Goal: Task Accomplishment & Management: Manage account settings

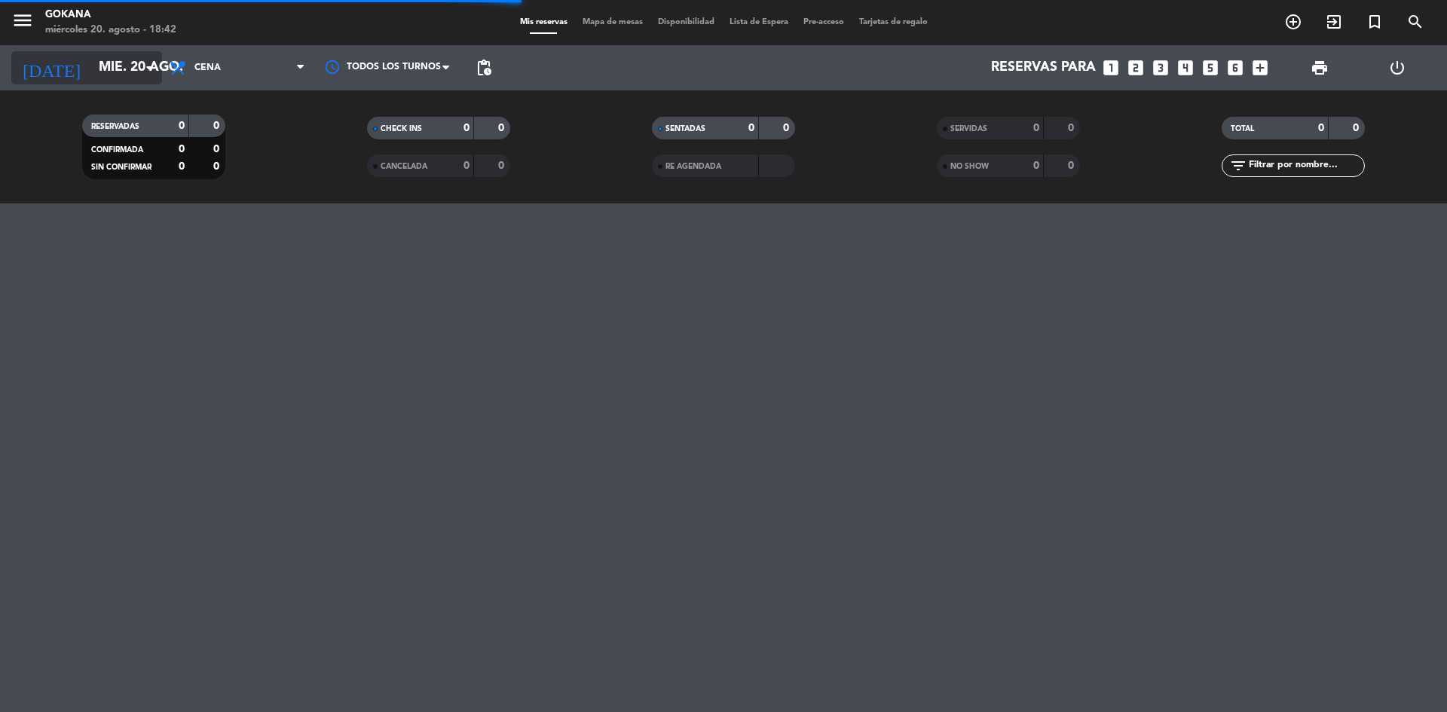
click at [152, 67] on icon "arrow_drop_down" at bounding box center [149, 68] width 18 height 18
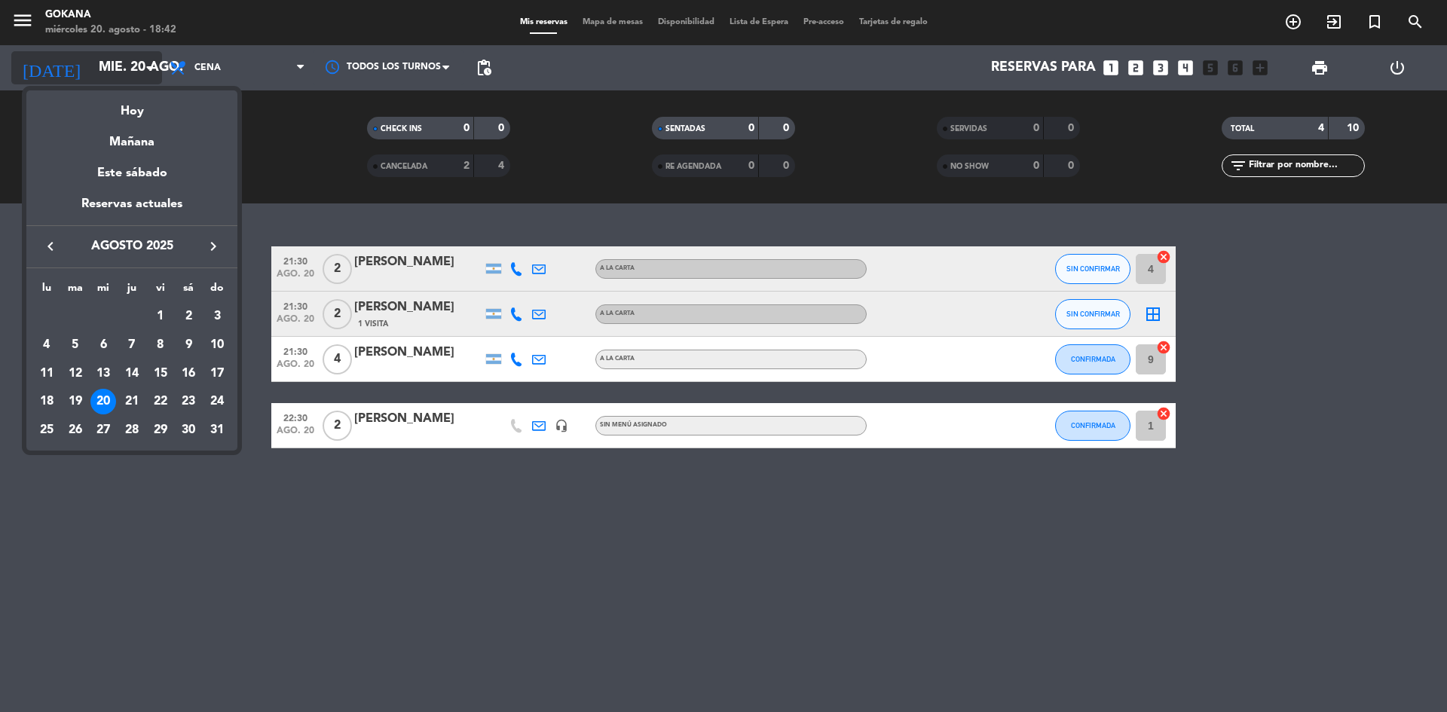
click at [152, 67] on div at bounding box center [723, 356] width 1447 height 712
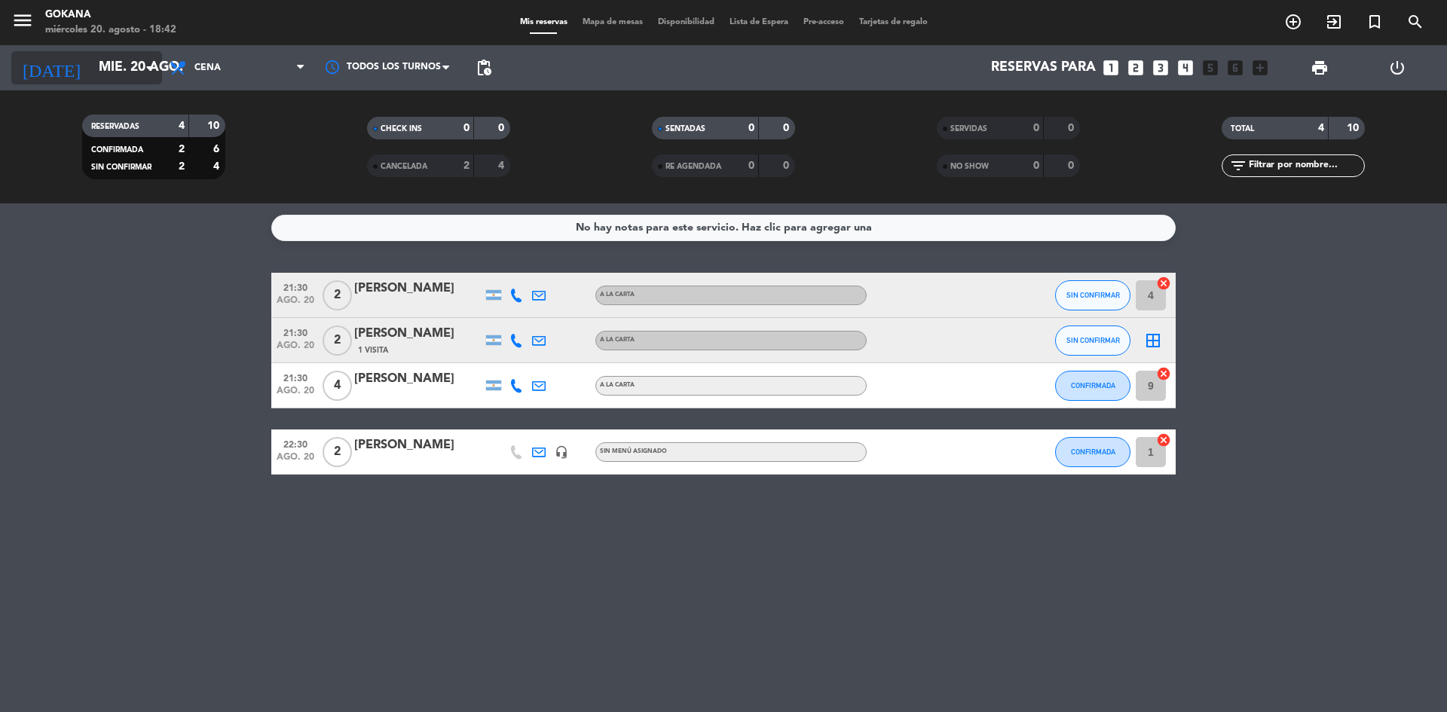
click at [150, 68] on icon "arrow_drop_down" at bounding box center [149, 68] width 18 height 18
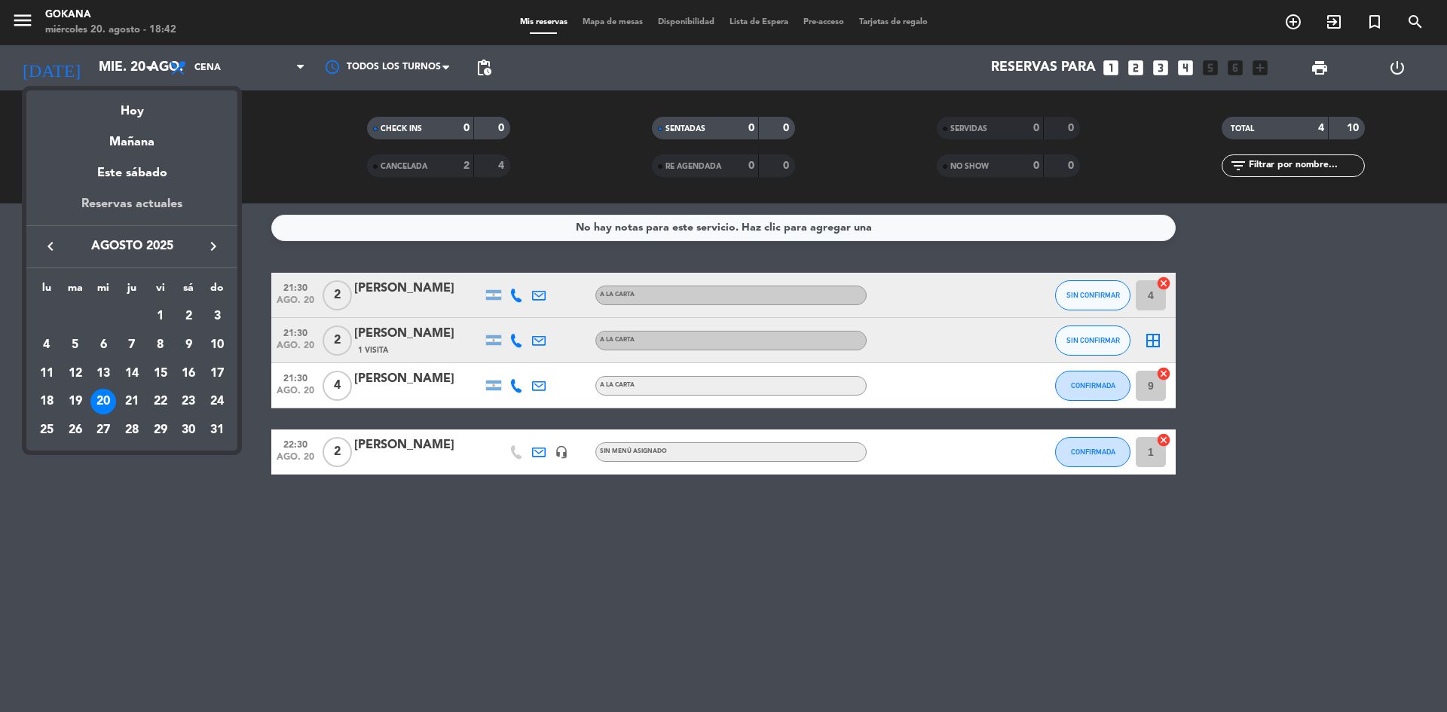
click at [176, 203] on div "Reservas actuales" at bounding box center [131, 209] width 211 height 31
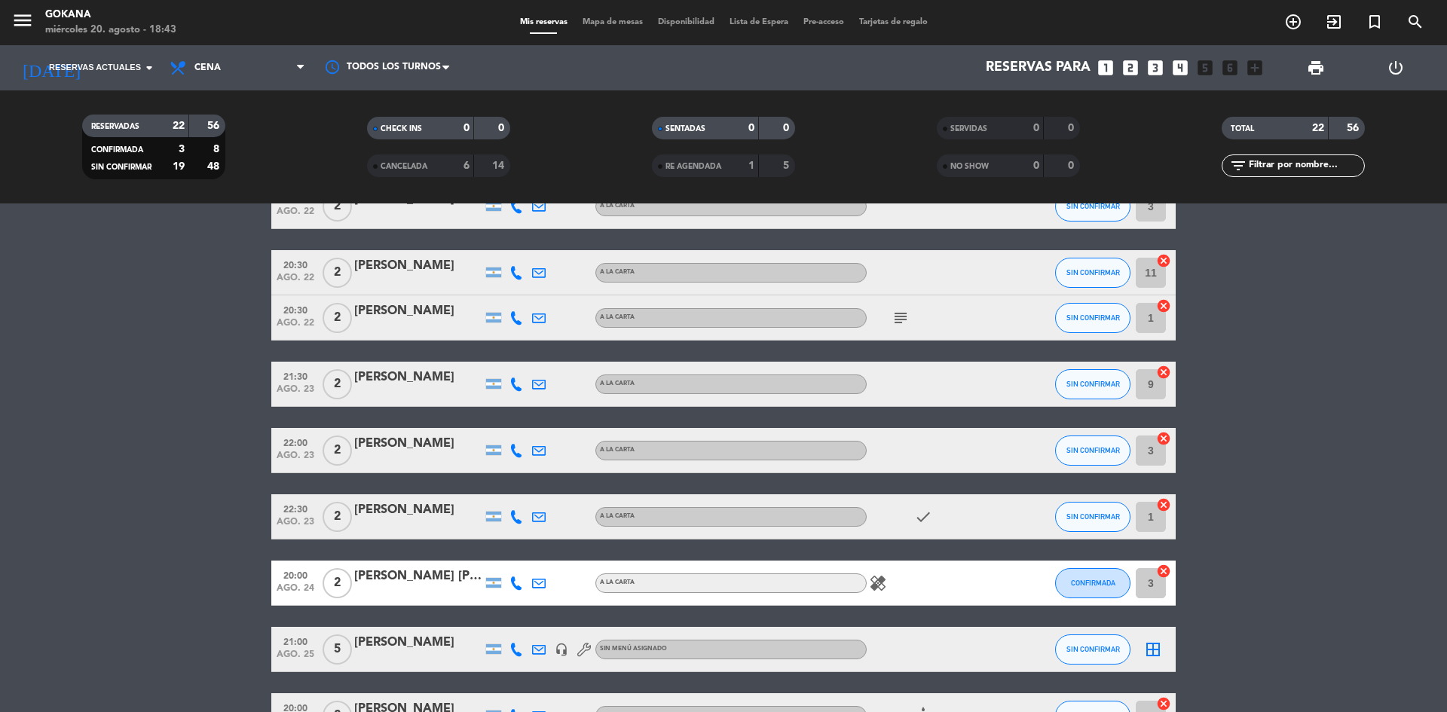
scroll to position [603, 0]
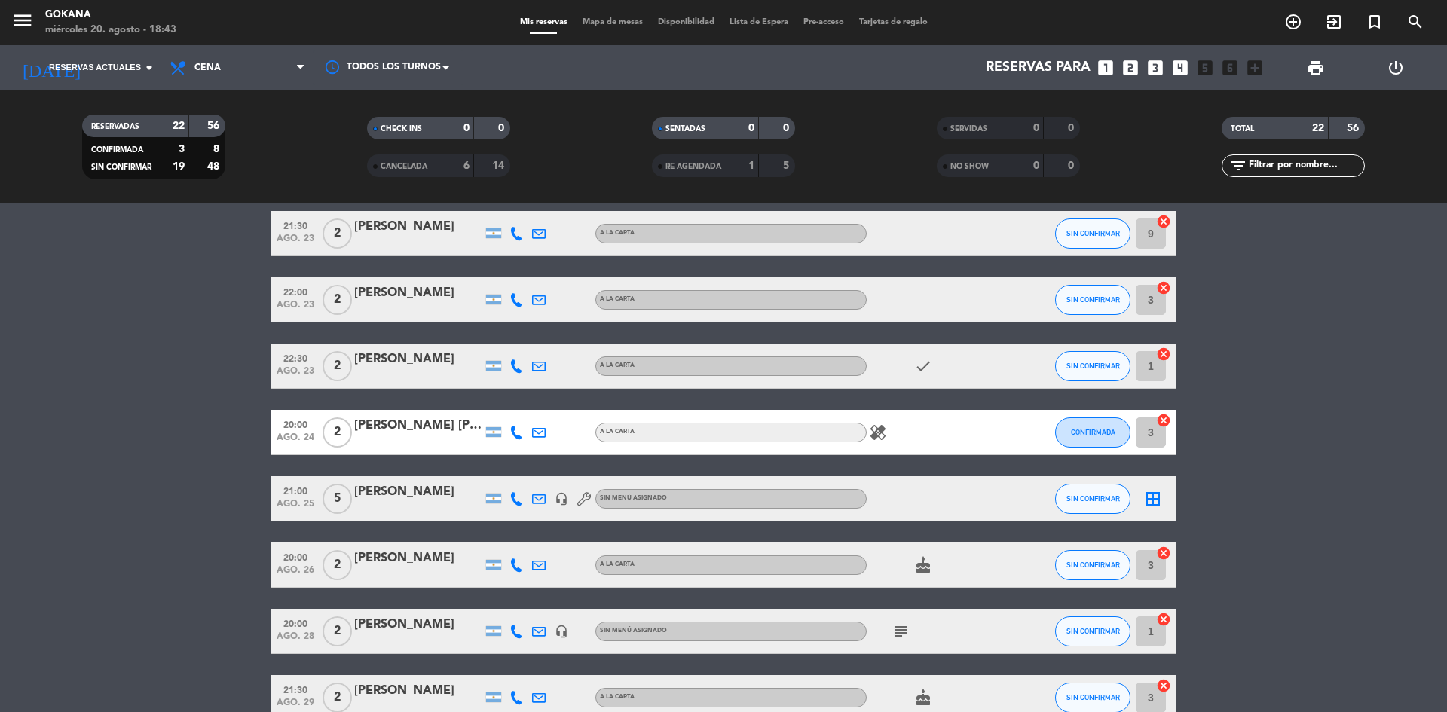
click at [421, 498] on div "[PERSON_NAME]" at bounding box center [418, 492] width 128 height 20
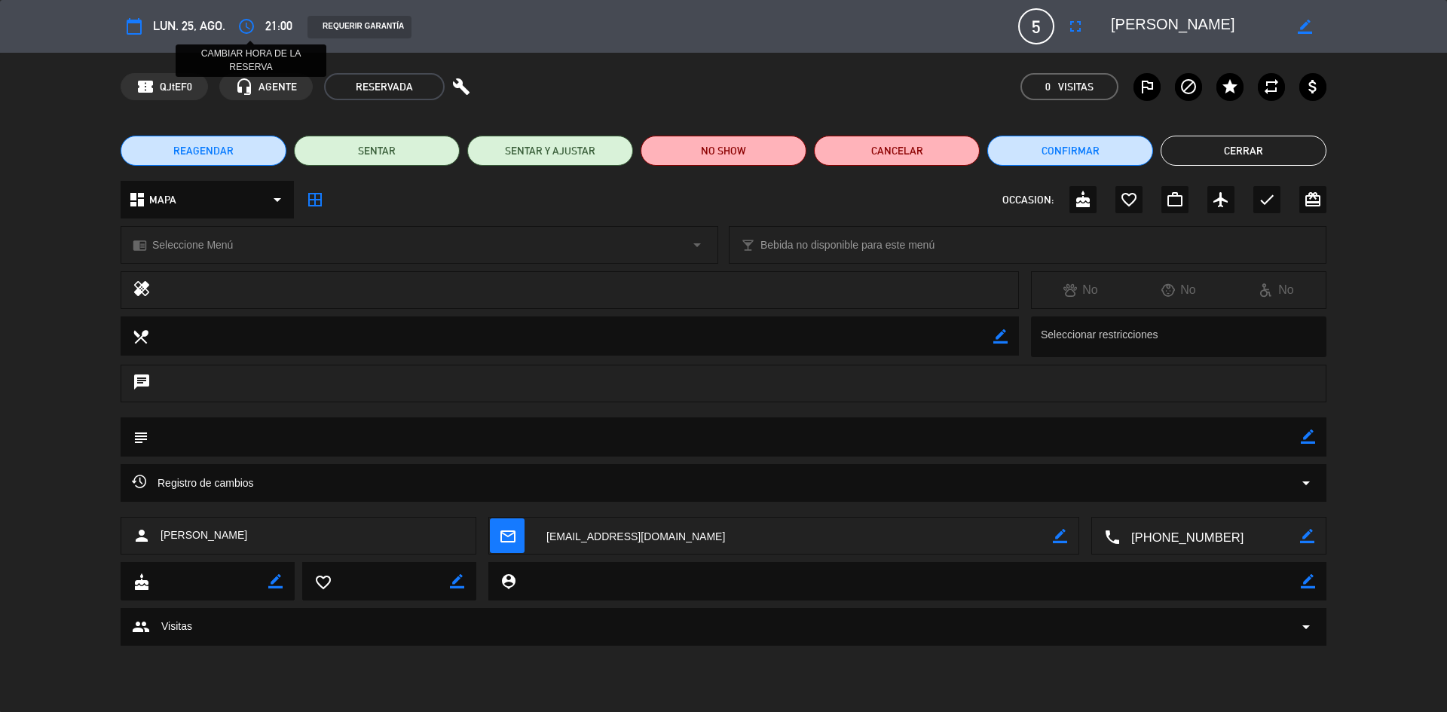
click at [250, 26] on icon "access_time" at bounding box center [246, 26] width 18 height 18
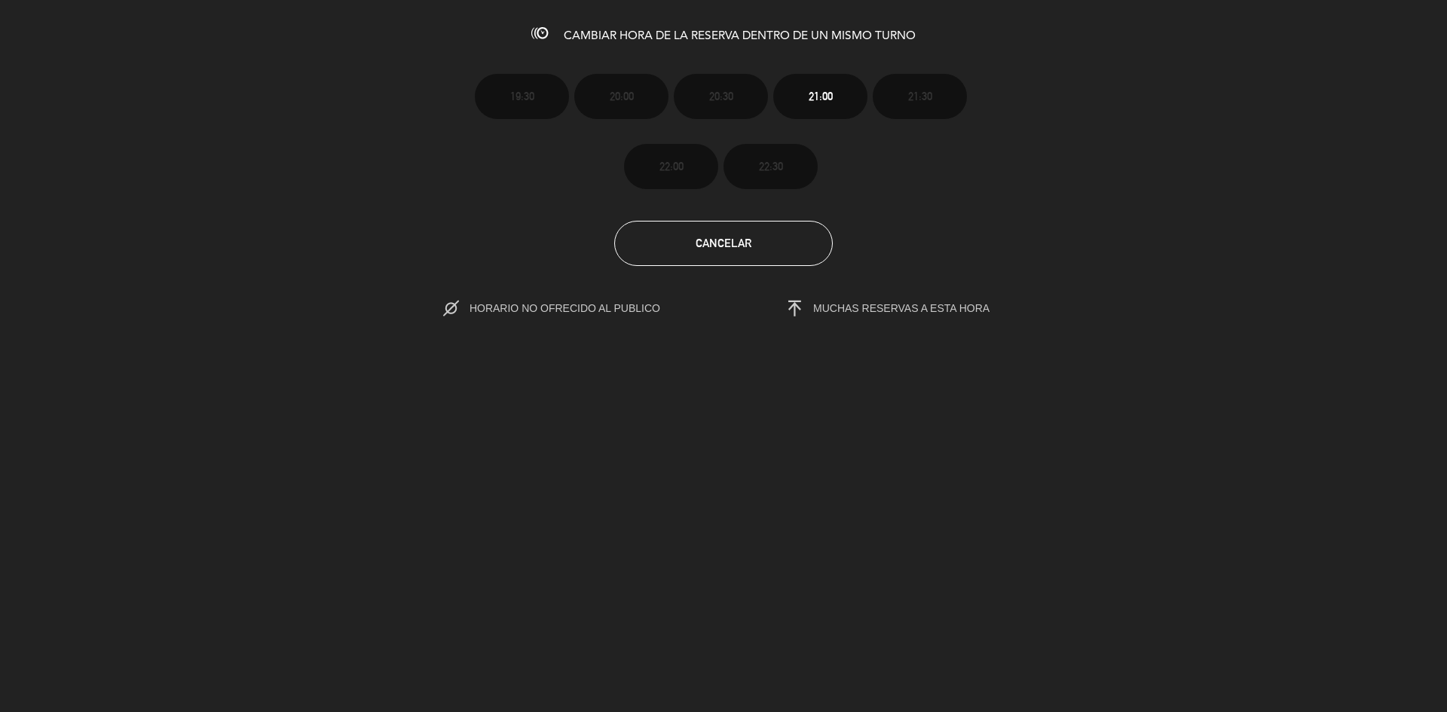
click at [697, 268] on section "19:30 20:00 20:30 21:00 21:30 22:00 22:30 Cancelar HORARIO NO OFRECIDO AL PUBLI…" at bounding box center [723, 184] width 1447 height 271
click at [702, 247] on span "Cancelar" at bounding box center [724, 243] width 56 height 13
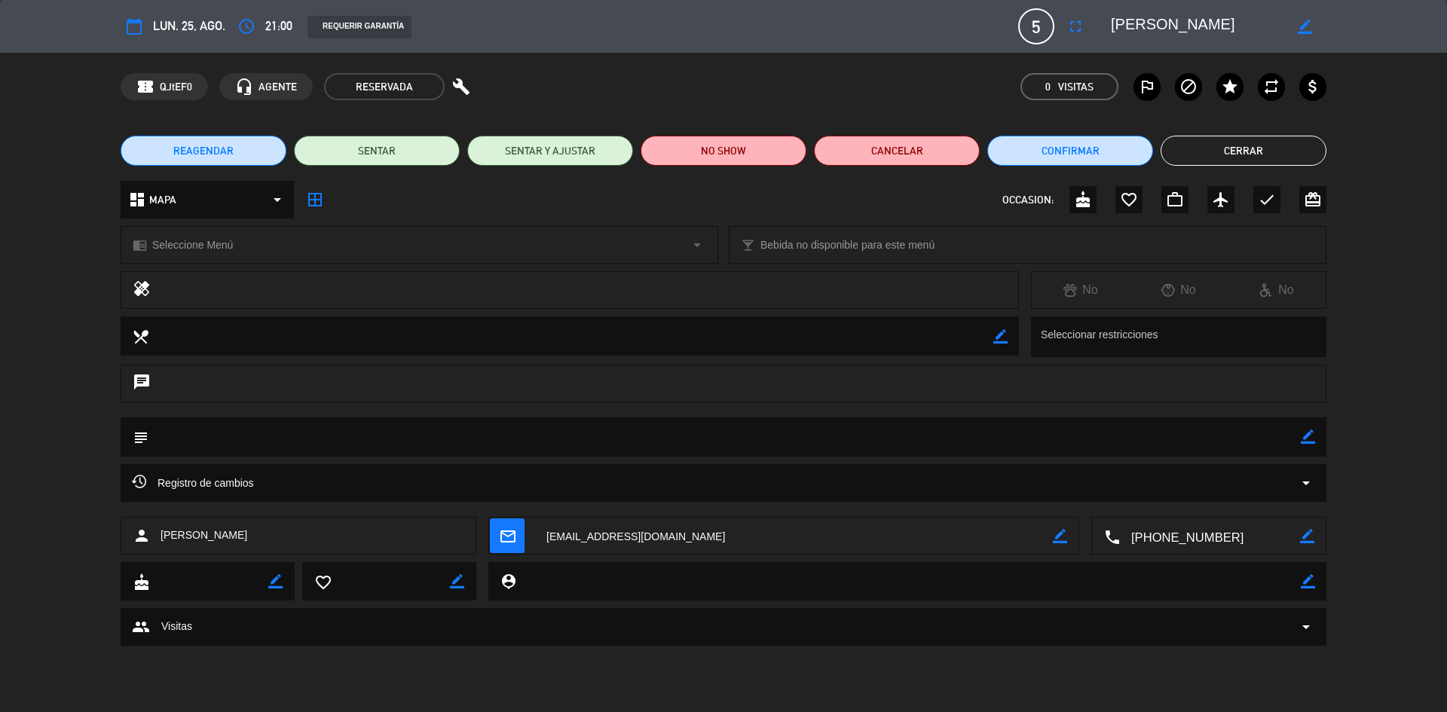
click at [138, 23] on icon "calendar_today" at bounding box center [134, 26] width 18 height 18
click at [133, 20] on icon "calendar_today" at bounding box center [134, 26] width 18 height 18
click at [253, 27] on icon "access_time" at bounding box center [246, 26] width 18 height 18
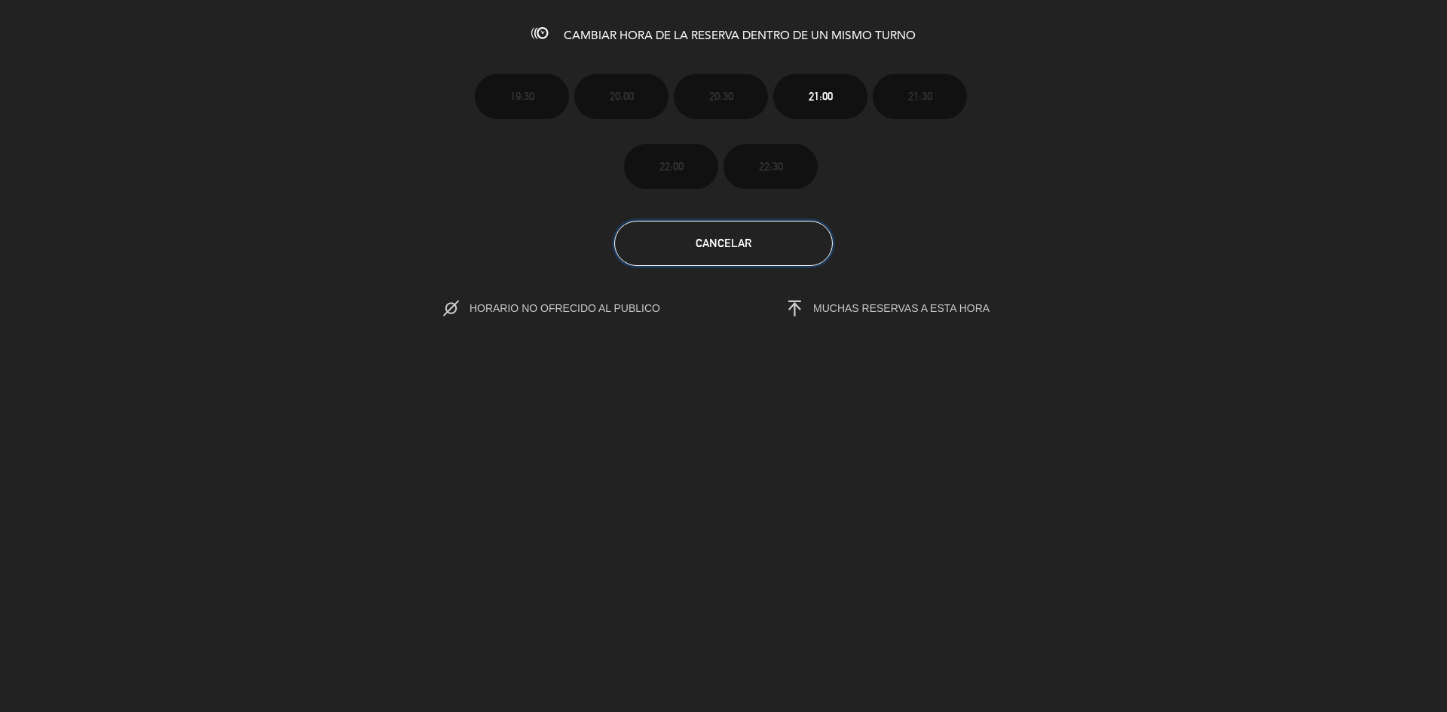
click at [690, 234] on button "Cancelar" at bounding box center [723, 243] width 219 height 45
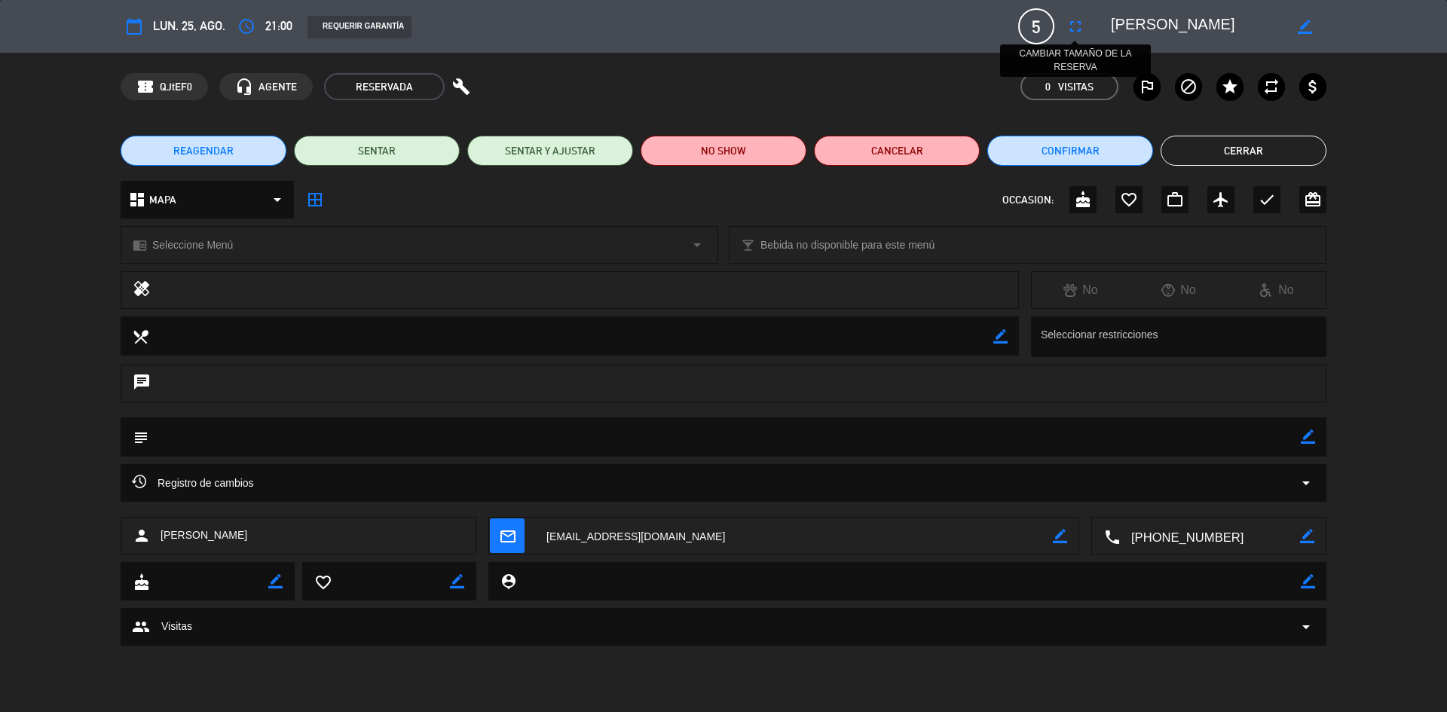
click at [1077, 20] on icon "fullscreen" at bounding box center [1076, 26] width 18 height 18
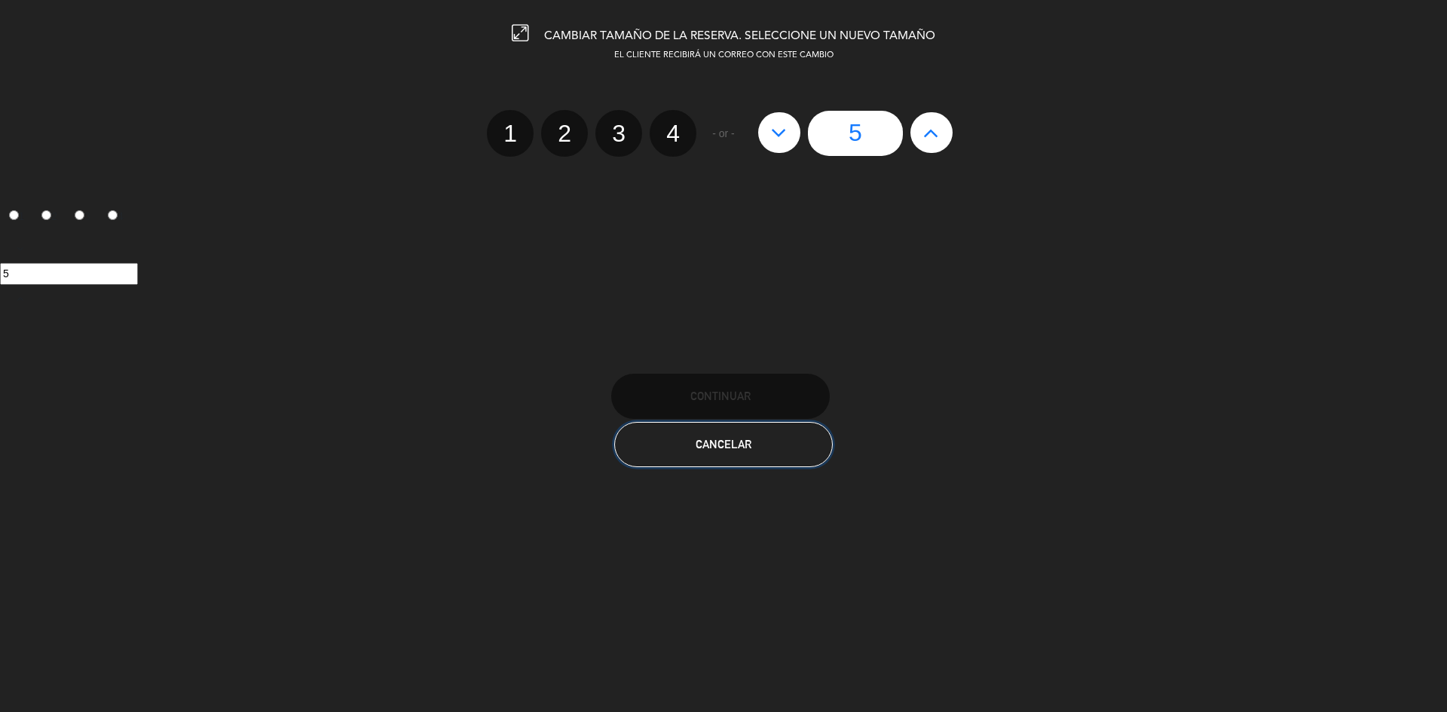
click at [743, 449] on span "Cancelar" at bounding box center [724, 444] width 56 height 13
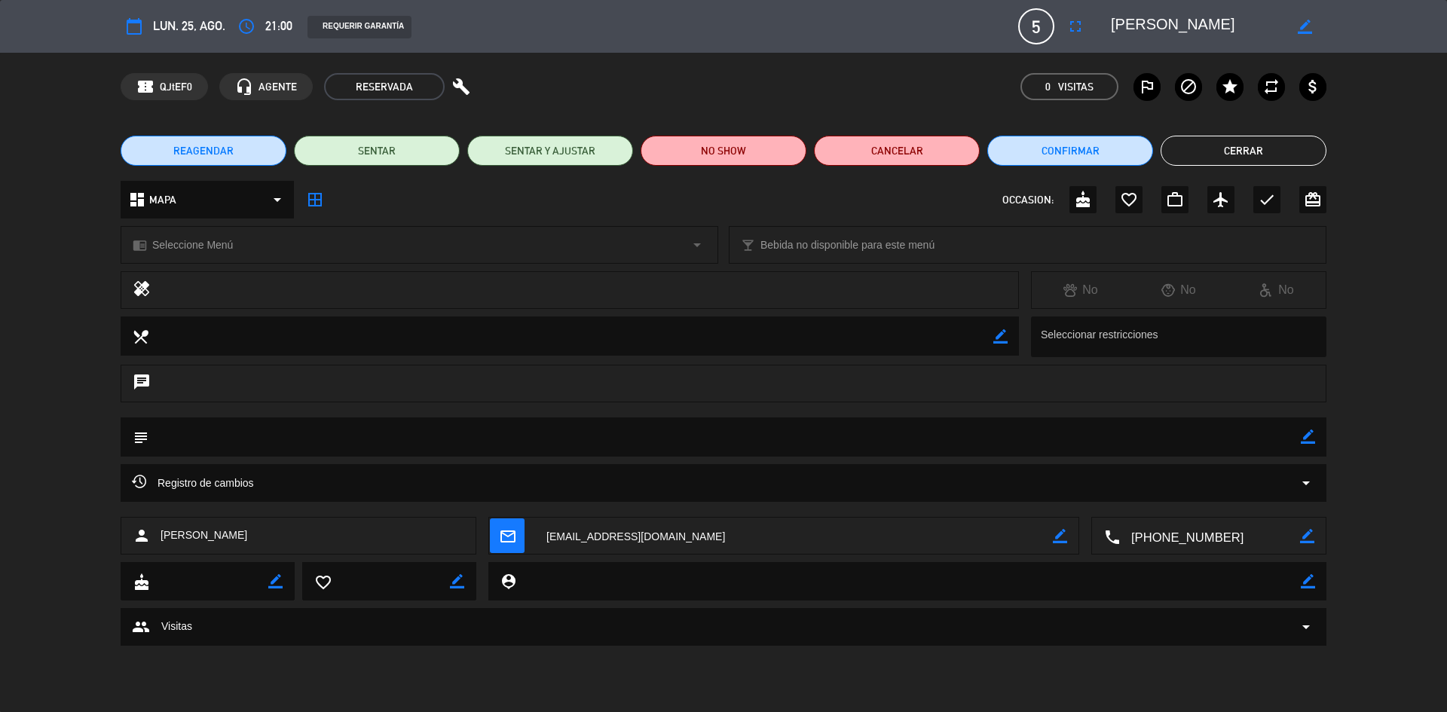
click at [1306, 31] on icon "border_color" at bounding box center [1305, 27] width 14 height 14
click at [1306, 31] on icon at bounding box center [1305, 27] width 14 height 14
click at [207, 158] on span "REAGENDAR" at bounding box center [203, 151] width 60 height 16
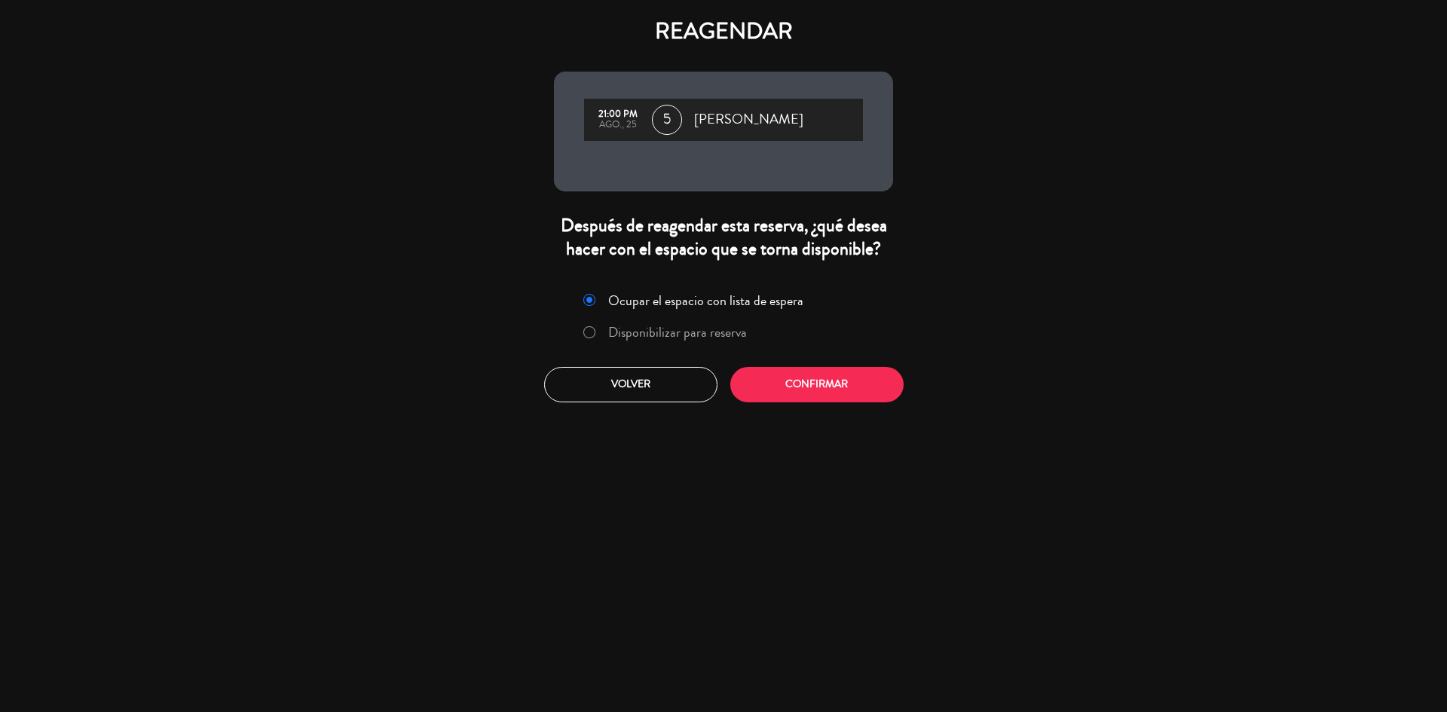
click at [674, 326] on label "Disponibilizar para reserva" at bounding box center [677, 333] width 139 height 14
click at [847, 387] on button "Confirmar" at bounding box center [817, 384] width 173 height 35
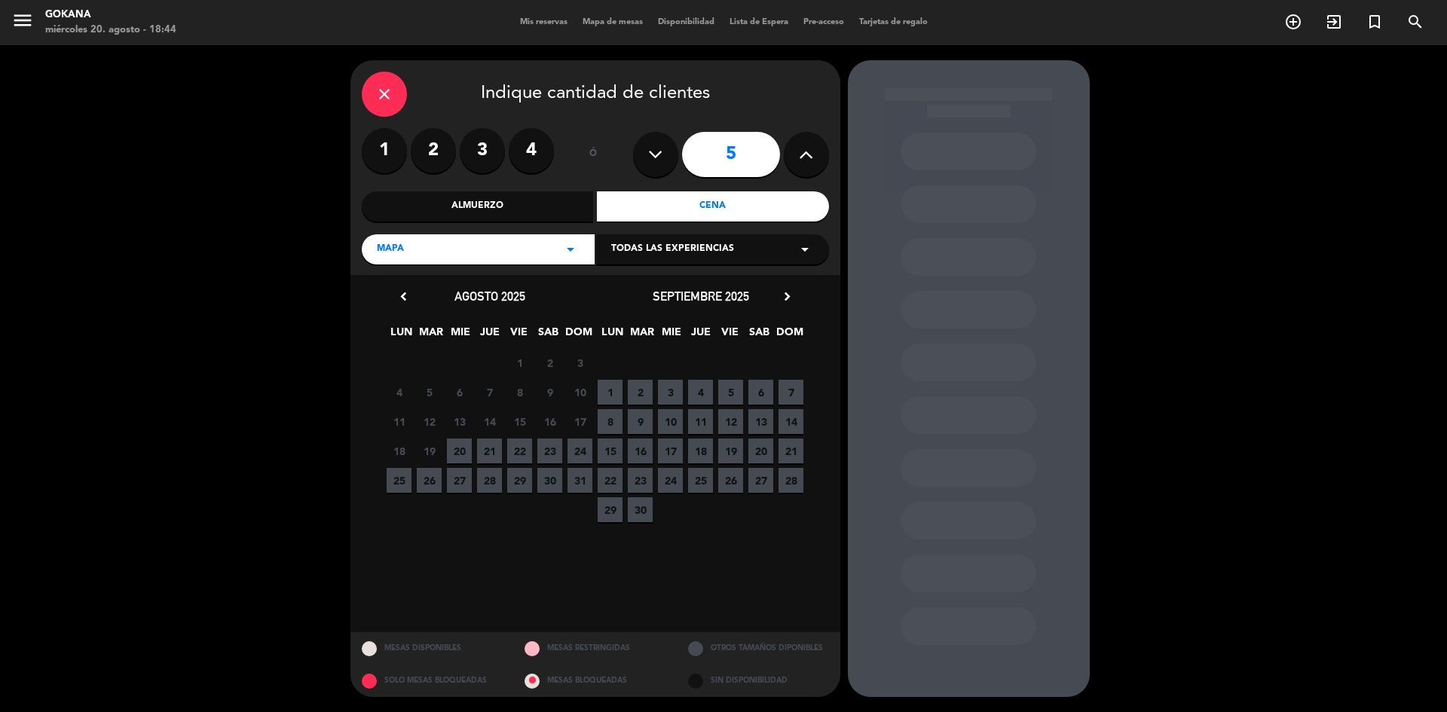
click at [403, 482] on span "25" at bounding box center [399, 480] width 25 height 25
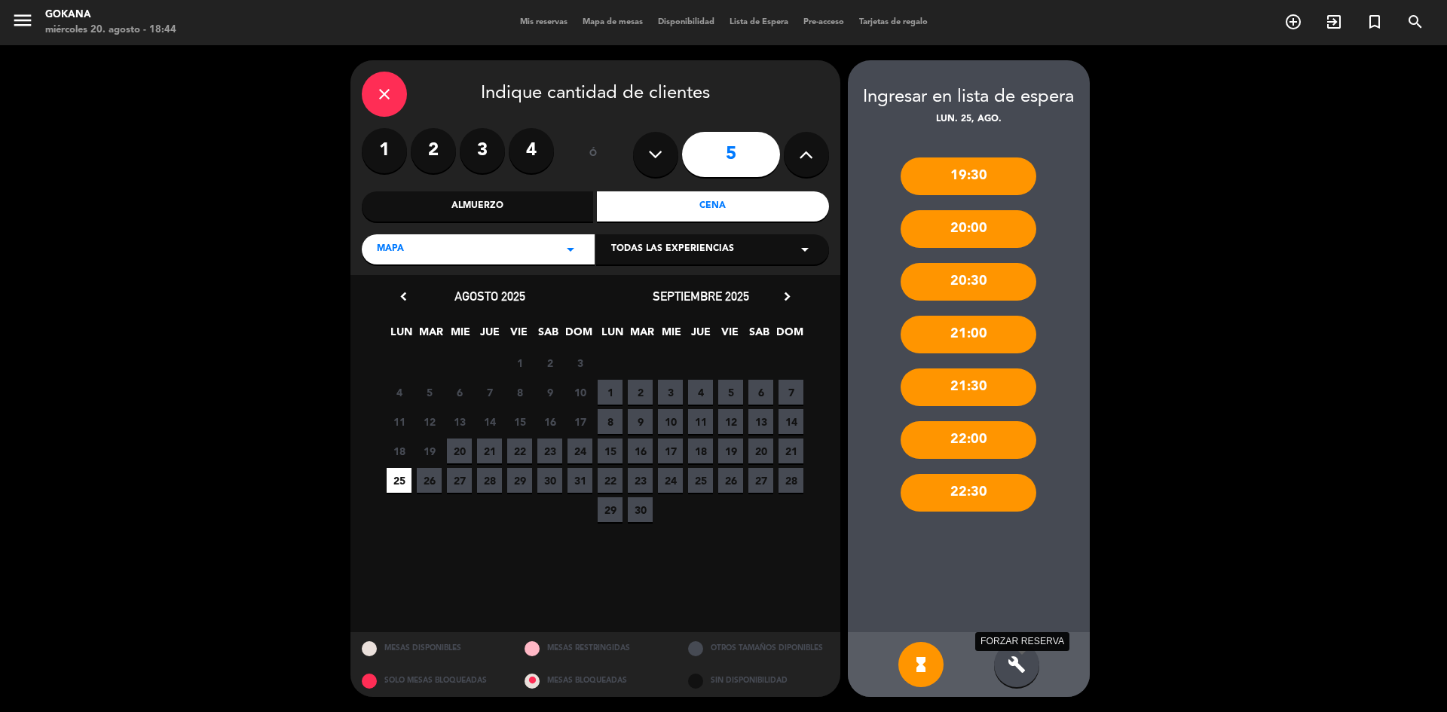
click at [1008, 657] on icon "build" at bounding box center [1017, 665] width 18 height 18
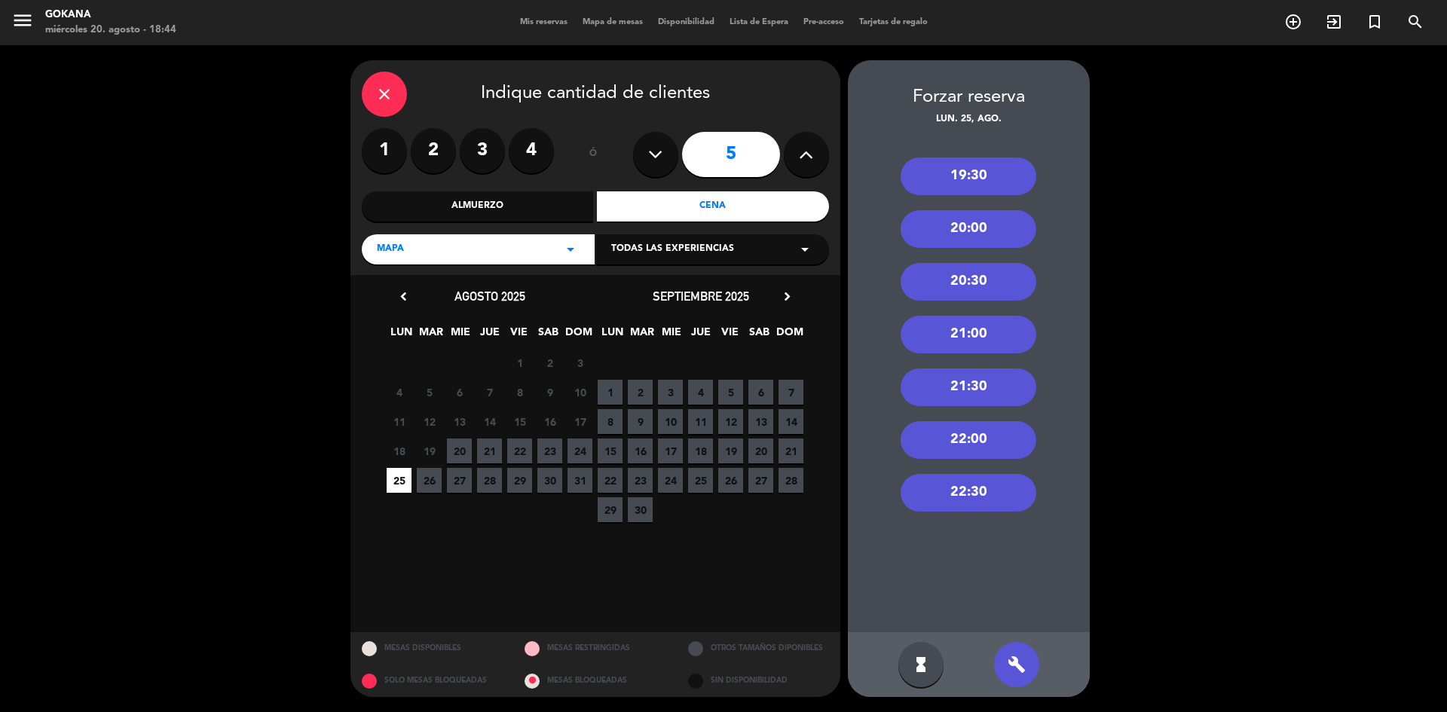
click at [993, 387] on div "21:30" at bounding box center [969, 388] width 136 height 38
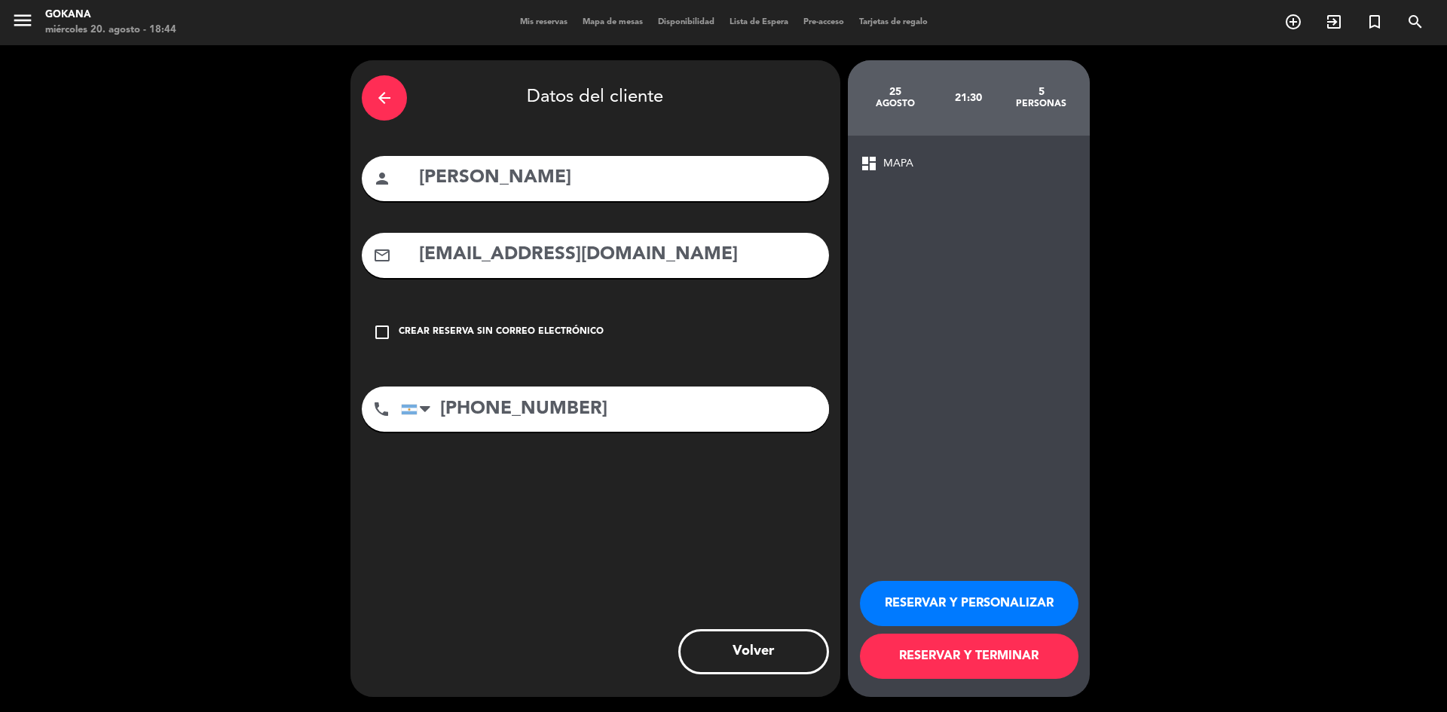
click at [915, 659] on button "RESERVAR Y TERMINAR" at bounding box center [969, 656] width 219 height 45
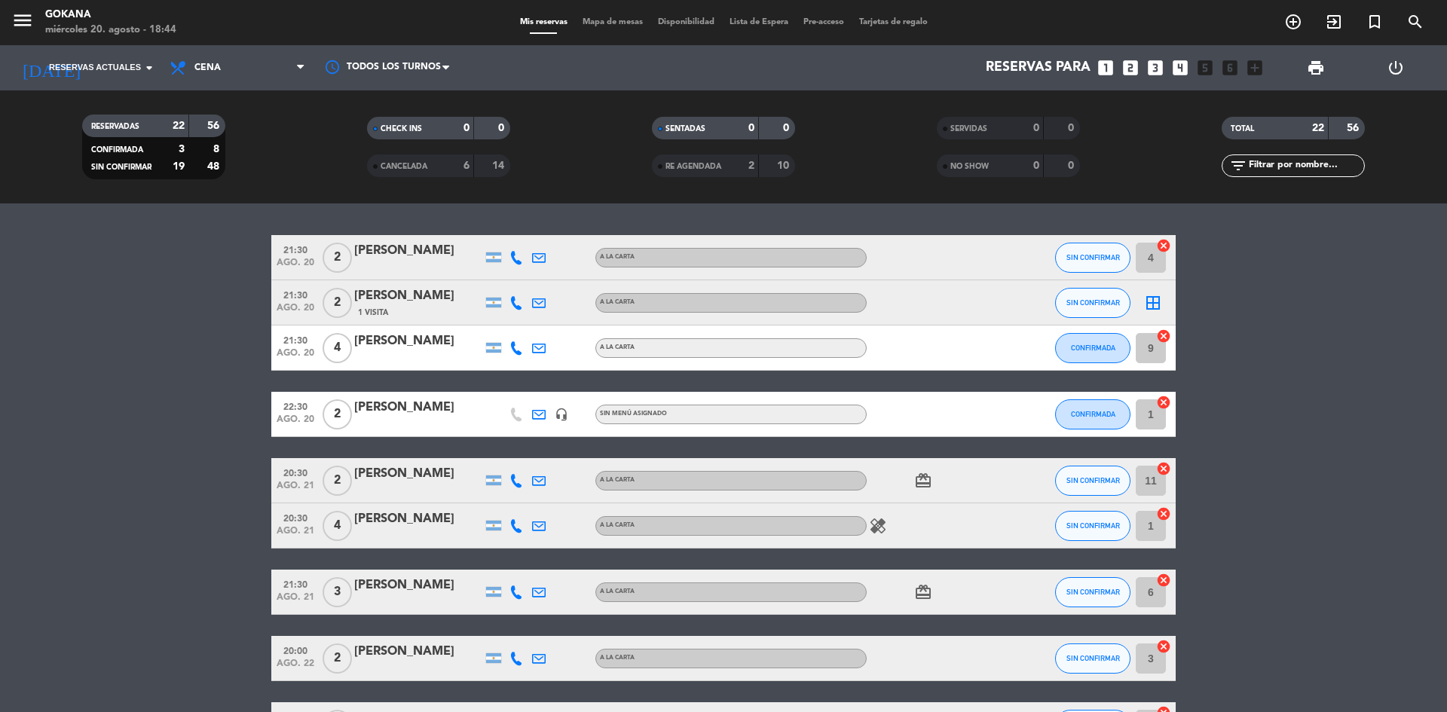
click at [461, 156] on div "CANCELADA 6 14" at bounding box center [438, 166] width 143 height 23
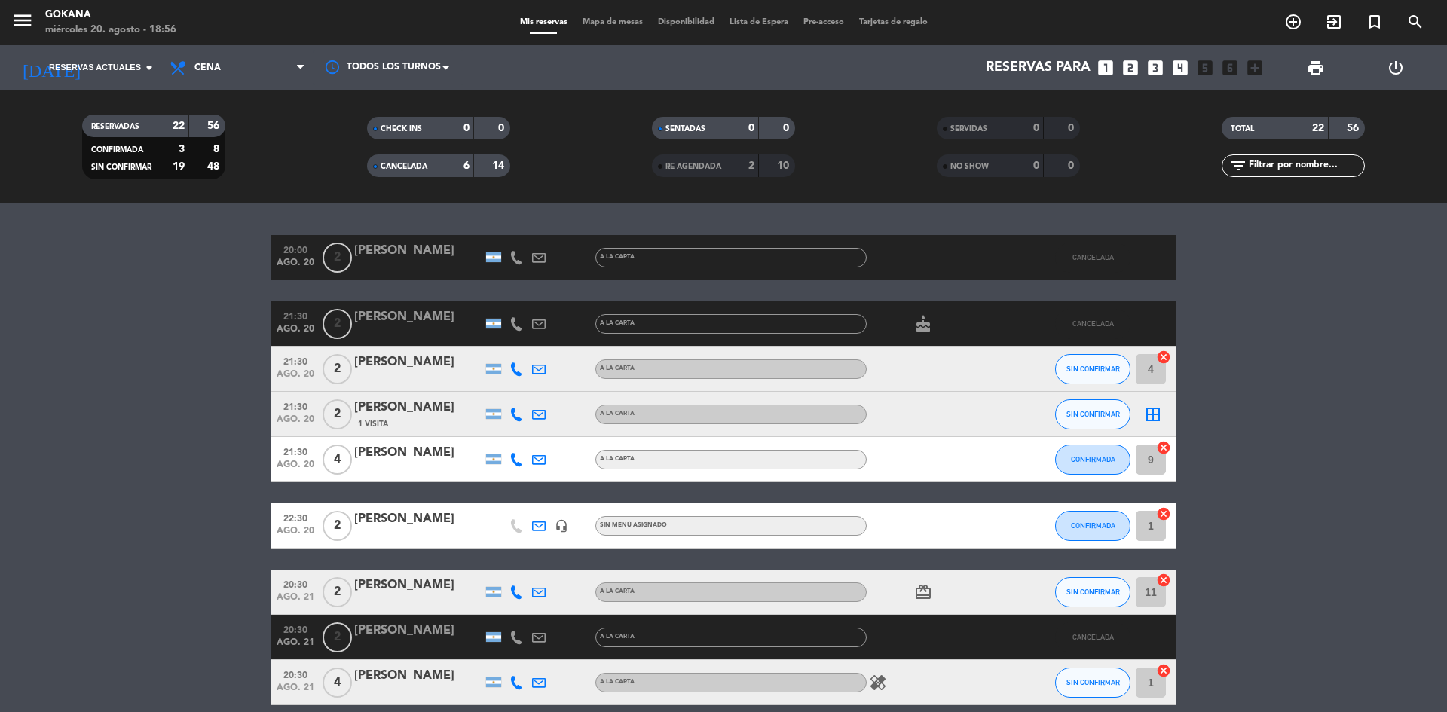
click at [710, 166] on span "RE AGENDADA" at bounding box center [694, 167] width 56 height 8
click at [734, 161] on div "2" at bounding box center [740, 166] width 30 height 17
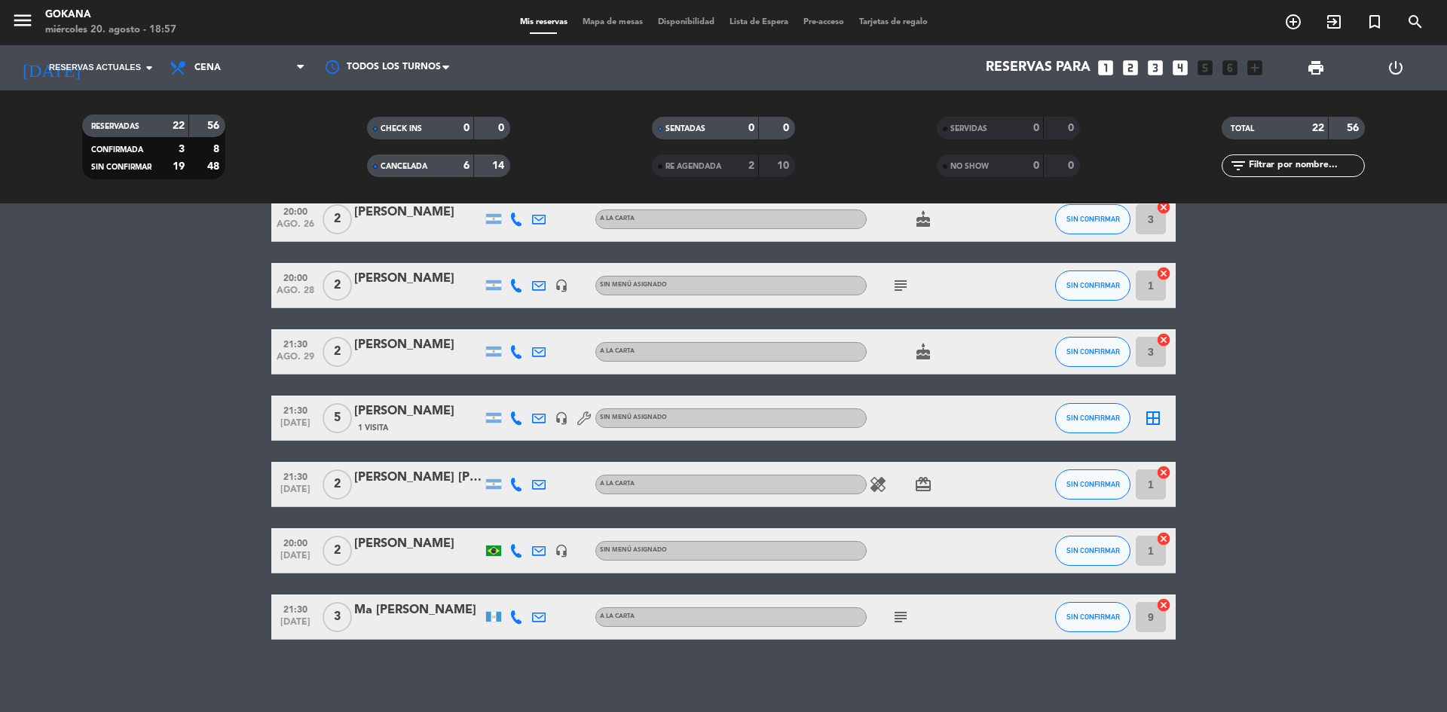
scroll to position [1266, 0]
